Goal: Task Accomplishment & Management: Manage account settings

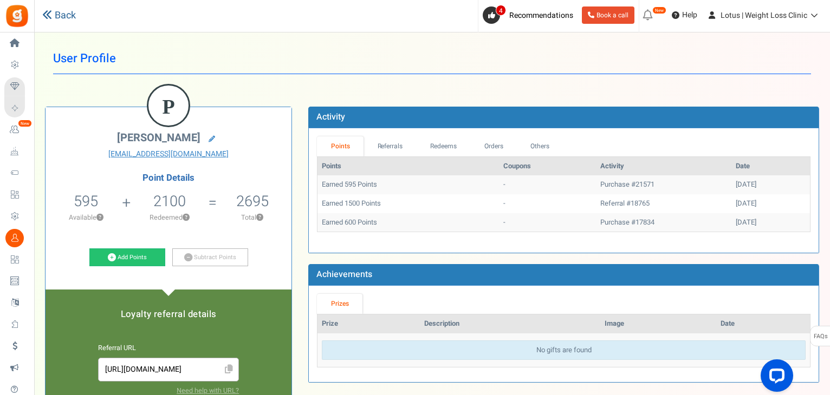
click at [62, 9] on link "Back" at bounding box center [59, 16] width 34 height 14
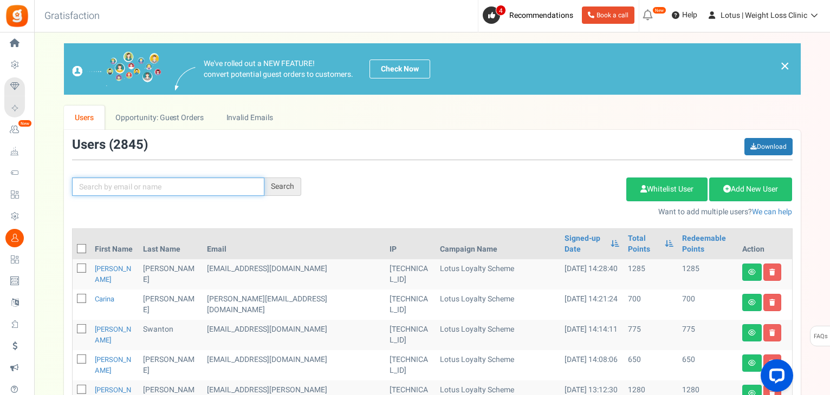
click at [154, 190] on input "text" at bounding box center [168, 187] width 192 height 18
paste input "[EMAIL_ADDRESS][DOMAIN_NAME]"
type input "[EMAIL_ADDRESS][DOMAIN_NAME]"
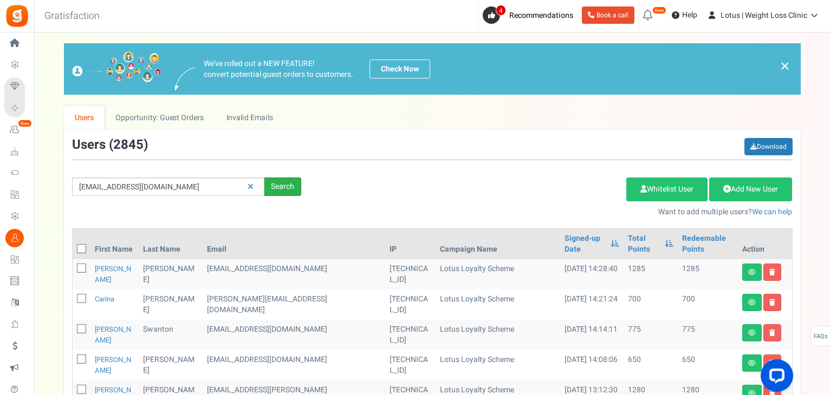
click at [288, 187] on div "Search" at bounding box center [282, 187] width 37 height 18
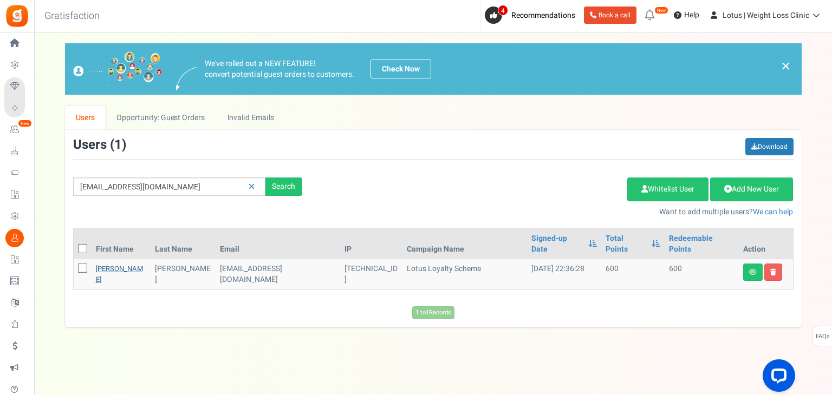
click at [111, 264] on link "[PERSON_NAME]" at bounding box center [119, 274] width 47 height 21
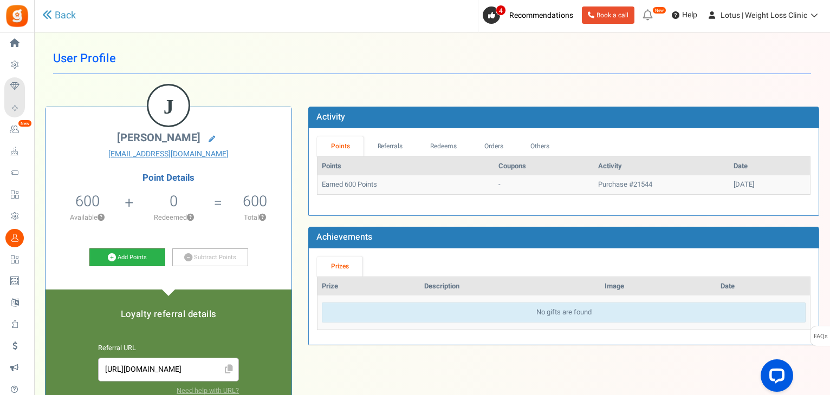
click at [127, 255] on link "Add Points" at bounding box center [127, 258] width 76 height 18
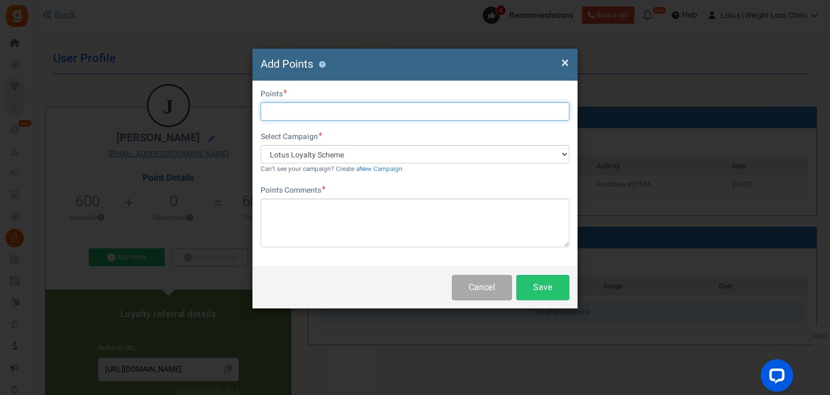
click at [293, 116] on input "text" at bounding box center [415, 111] width 309 height 18
type input "500"
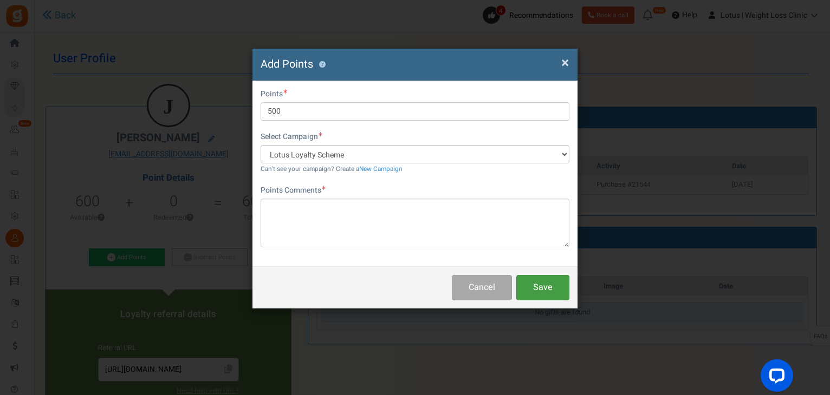
drag, startPoint x: 536, startPoint y: 287, endPoint x: 333, endPoint y: 235, distance: 209.8
click at [335, 235] on div "× Close Add Points ? First Name Last Name Email [EMAIL_ADDRESS][DOMAIN_NAME] Do…" at bounding box center [414, 179] width 325 height 260
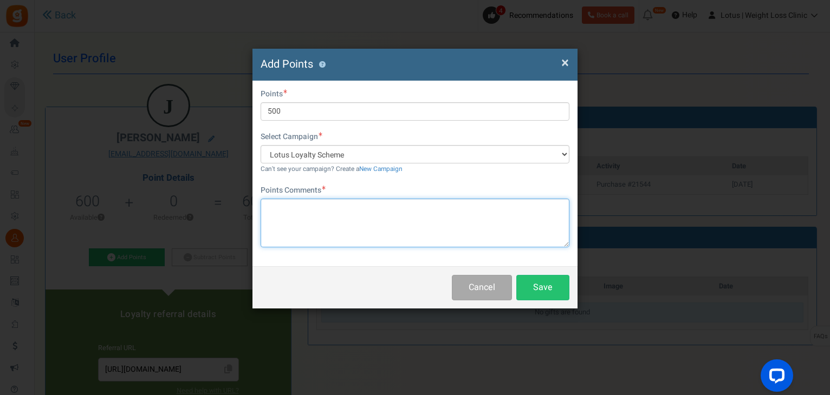
click at [331, 235] on textarea at bounding box center [415, 223] width 309 height 49
type textarea "D"
click at [336, 230] on textarea at bounding box center [415, 223] width 309 height 49
type textarea "Price difference"
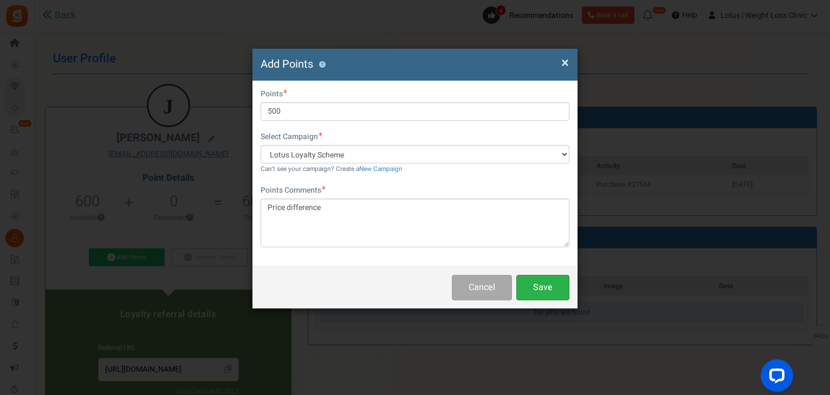
click at [536, 290] on button "Save" at bounding box center [542, 287] width 53 height 25
